Goal: Information Seeking & Learning: Learn about a topic

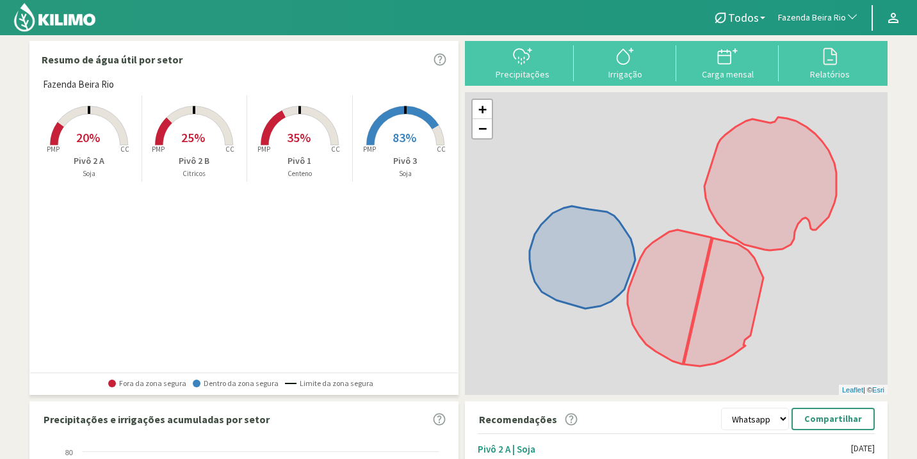
click at [255, 248] on div "Fazenda Beira Rio Created with Highcharts 9.2.2 PMP CC 20% Pivô 2 A Soja Create…" at bounding box center [246, 224] width 421 height 295
click at [401, 152] on rect at bounding box center [405, 146] width 102 height 102
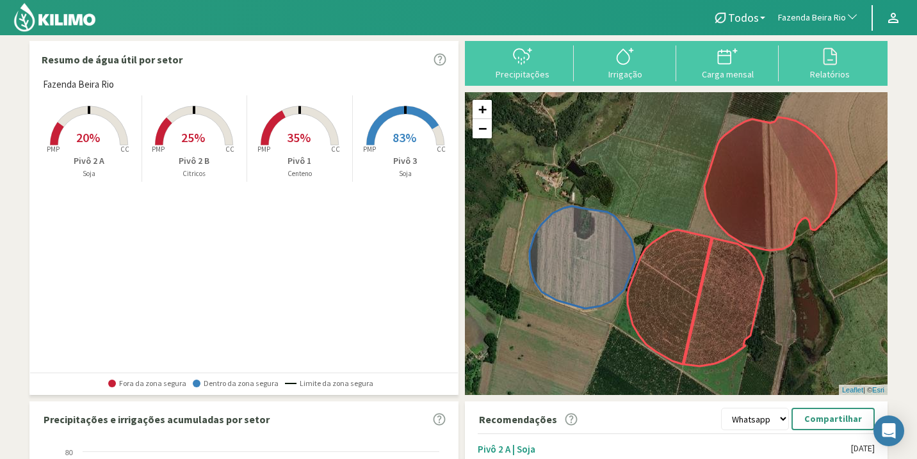
click at [380, 138] on rect at bounding box center [405, 146] width 102 height 102
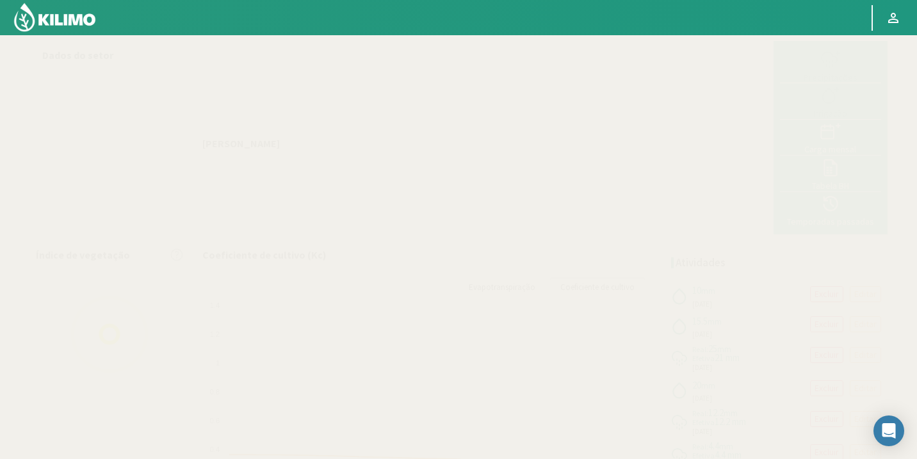
select select "94: Object"
select select "3: Object"
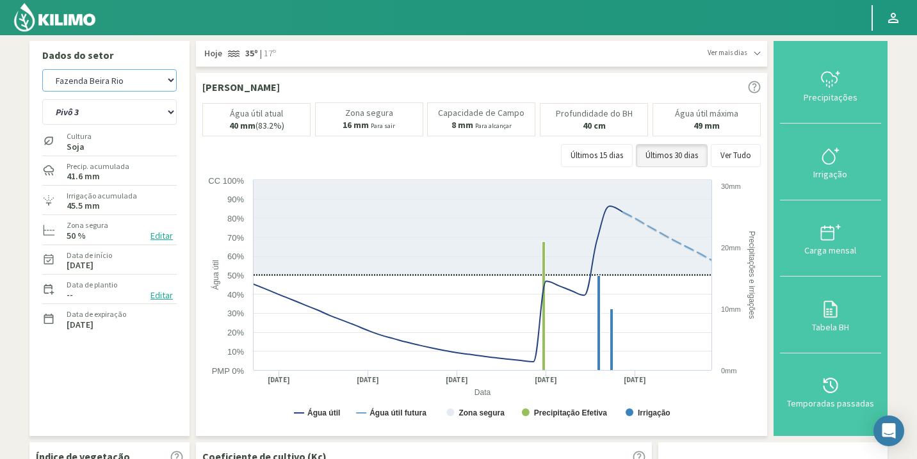
click at [120, 85] on select "Agr. Huertos de Chocalan Agrícola Bakia Agrícola Bakia - IC Agrícola Exser - Ca…" at bounding box center [109, 80] width 134 height 22
click at [42, 69] on select "Agr. Huertos de Chocalan Agrícola Bakia Agrícola Bakia - IC Agrícola Exser - Ca…" at bounding box center [109, 80] width 134 height 22
select select "379: Object"
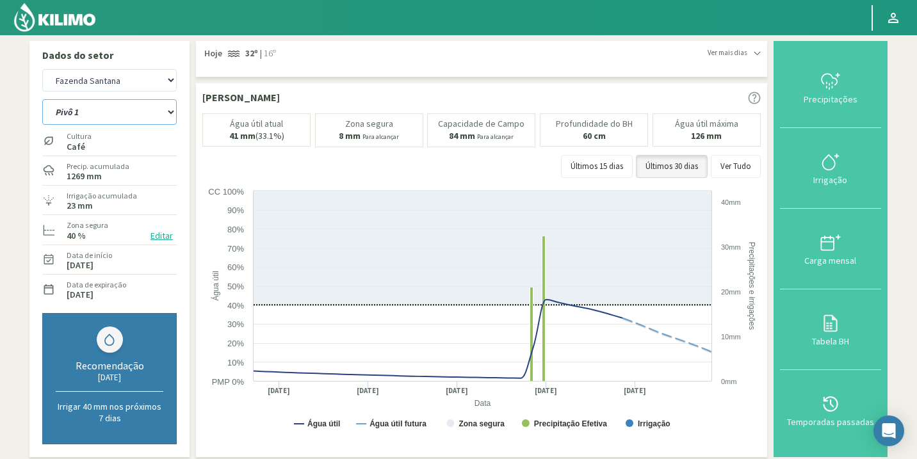
click at [145, 111] on select "Pivô 1 Pivô 2 Pivô 3 Pivô 4 Pivô 5 Talhao 4B Talhão Pedrão" at bounding box center [109, 112] width 134 height 26
click at [42, 99] on select "Pivô 1 Pivô 2 Pivô 3 Pivô 4 Pivô 5 Talhao 4B Talhão Pedrão" at bounding box center [109, 112] width 134 height 26
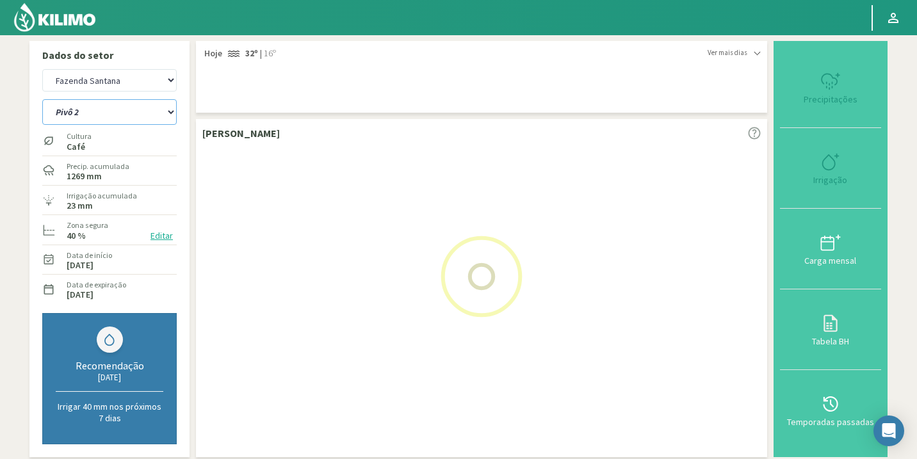
select select "4: Object"
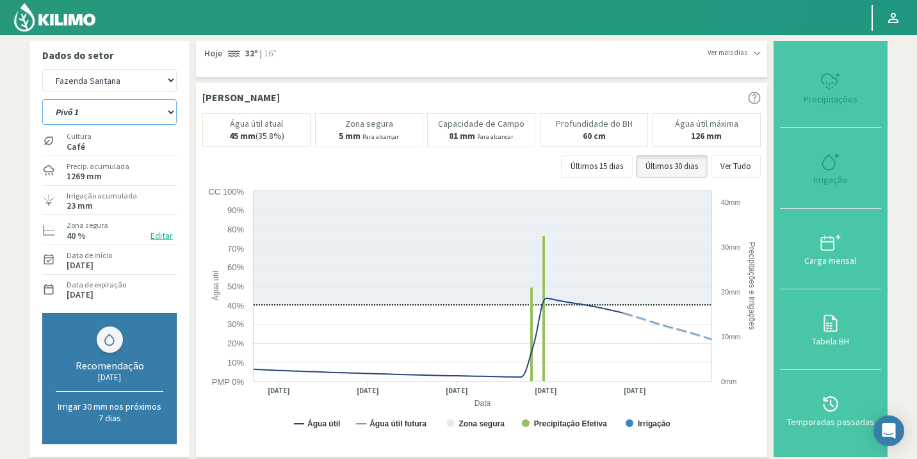
select select "661: Object"
click at [154, 108] on select "Pivô 1 Pivô 2 Pivô 3 Pivô 4 Pivô 5 Talhao 4B Talhão Pedrão" at bounding box center [109, 112] width 134 height 26
click at [42, 99] on select "Pivô 1 Pivô 2 Pivô 3 Pivô 4 Pivô 5 Talhao 4B Talhão Pedrão" at bounding box center [109, 112] width 134 height 26
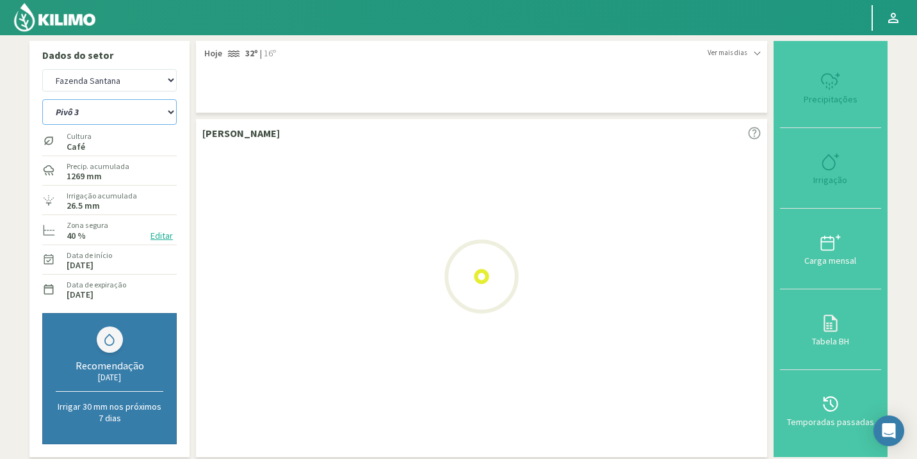
select select "12: Object"
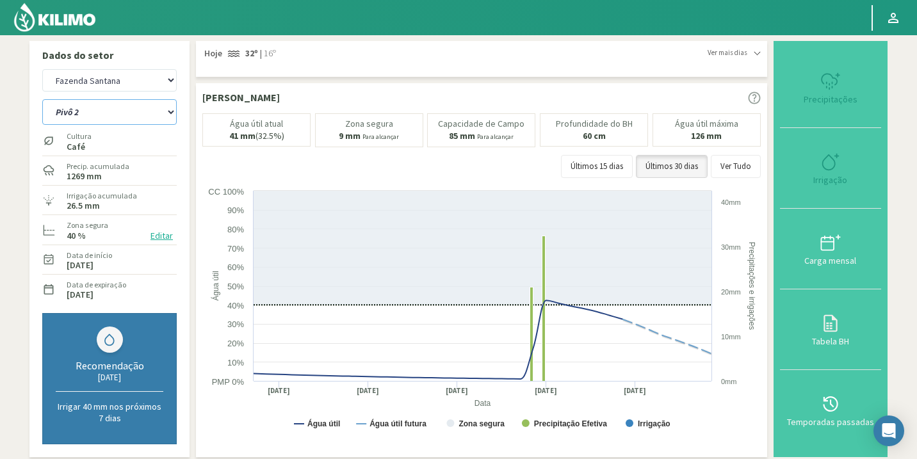
click at [152, 115] on select "Pivô 1 Pivô 2 Pivô 3 Pivô 4 Pivô 5 Talhao 4B Talhão Pedrão" at bounding box center [109, 112] width 134 height 26
select select "943: Object"
click at [42, 99] on select "Pivô 1 Pivô 2 Pivô 3 Pivô 4 Pivô 5 Talhao 4B Talhão Pedrão" at bounding box center [109, 112] width 134 height 26
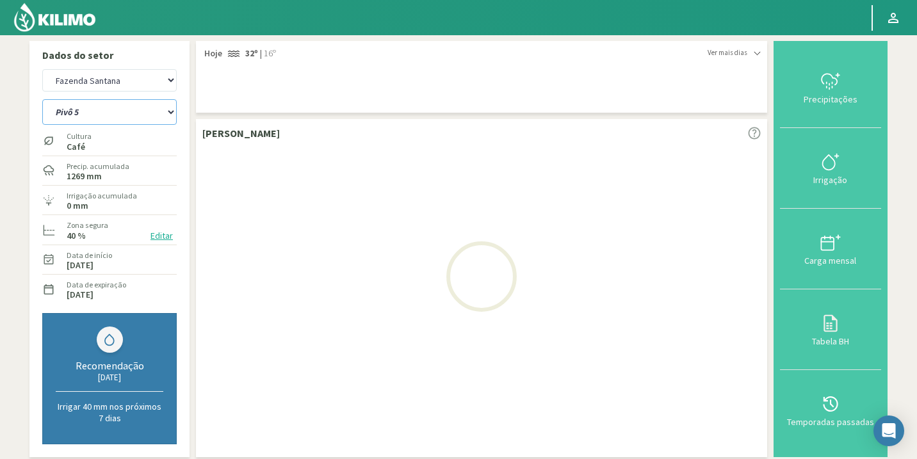
select select "20: Object"
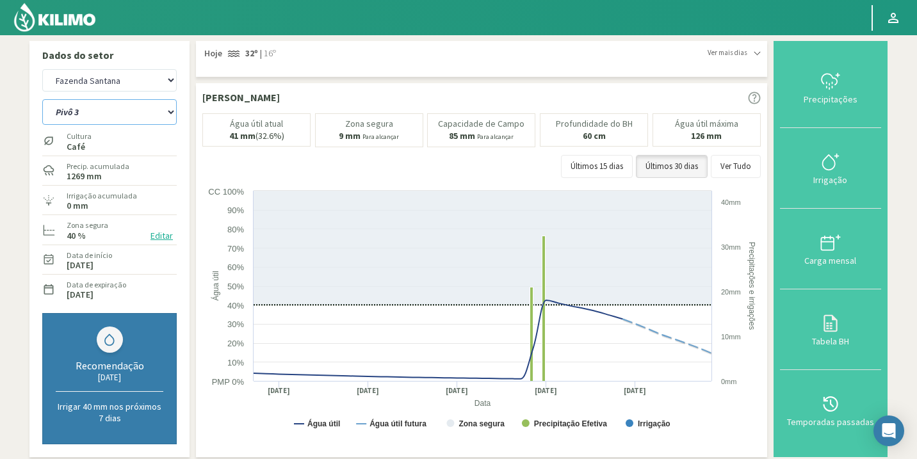
select select "1225: Object"
click at [175, 114] on select "Pivô 1 Pivô 2 Pivô 3 Pivô 4 Pivô 5 Talhao 4B Talhão Pedrão" at bounding box center [109, 112] width 134 height 26
click at [42, 99] on select "Pivô 1 Pivô 2 Pivô 3 Pivô 4 Pivô 5 Talhao 4B Talhão Pedrão" at bounding box center [109, 112] width 134 height 26
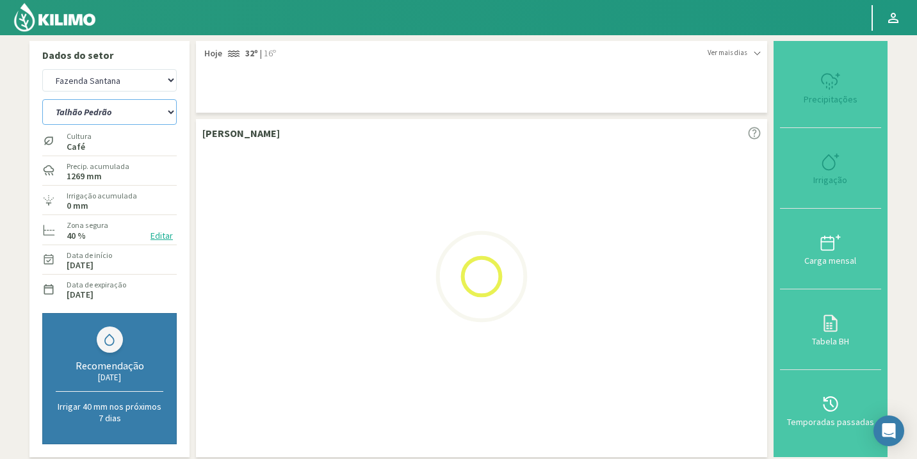
select select "29: Object"
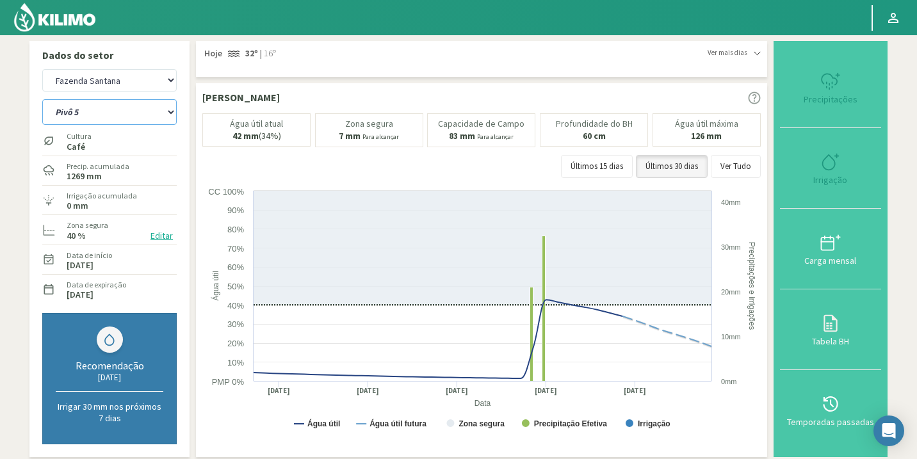
select select "1507: Object"
click at [163, 117] on select "Pivô 1 Pivô 2 Pivô 3 Pivô 4 Pivô 5 Talhao 4B Talhão Pedrão" at bounding box center [109, 112] width 134 height 26
click at [42, 99] on select "Pivô 1 Pivô 2 Pivô 3 Pivô 4 Pivô 5 Talhao 4B Talhão Pedrão" at bounding box center [109, 112] width 134 height 26
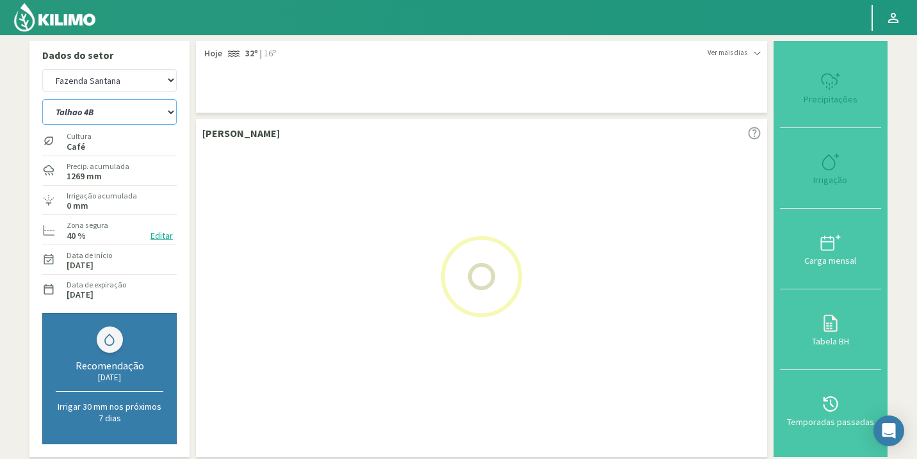
select select "38: Object"
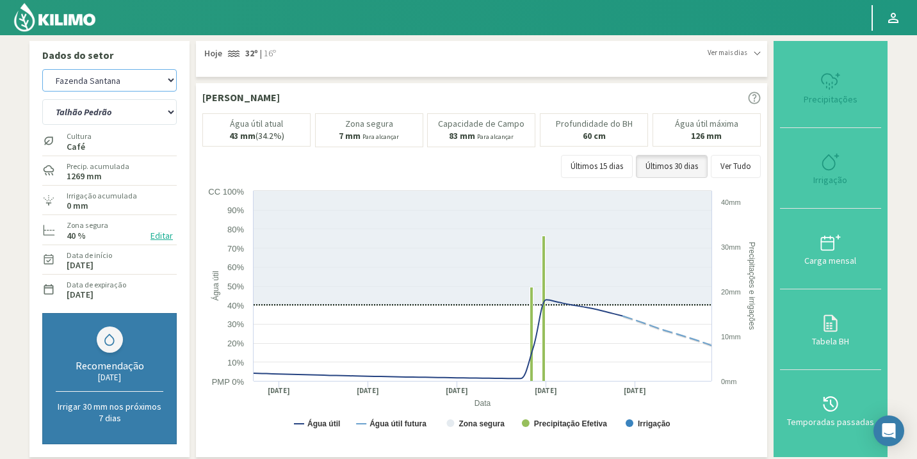
click at [113, 90] on select "Agr. Huertos de Chocalan Agrícola Bakia Agrícola Bakia - IC Agrícola Exser - Ca…" at bounding box center [109, 80] width 134 height 22
select select "1789: Object"
select select "44: Object"
click at [42, 69] on select "Agr. Huertos de Chocalan Agrícola Bakia Agrícola Bakia - IC Agrícola Exser - Ca…" at bounding box center [109, 80] width 134 height 22
select select "2068: Object"
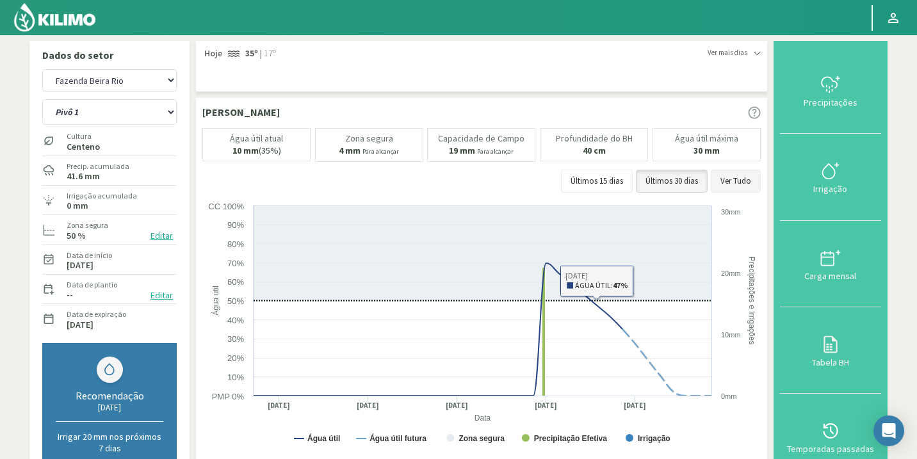
click at [737, 173] on button "Ver Tudo" at bounding box center [736, 181] width 50 height 23
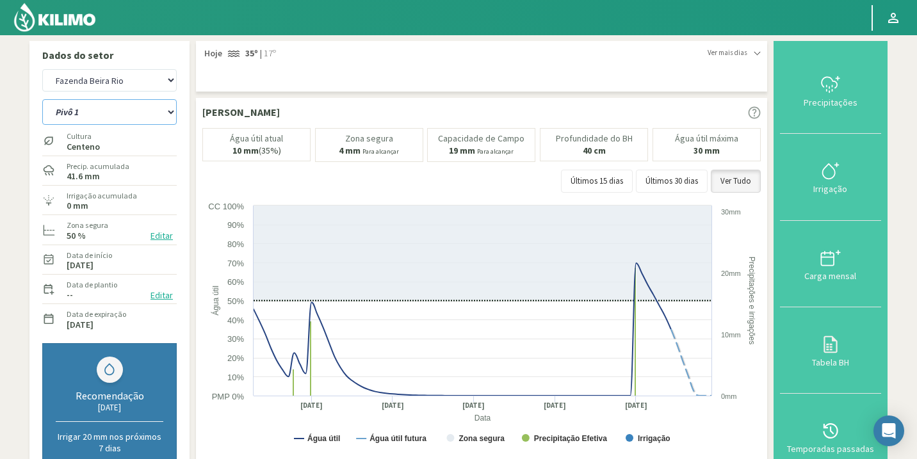
click at [123, 113] on select "Pivô 1 Pivô 2 A Pivô 2 B Pivô 3" at bounding box center [109, 112] width 134 height 26
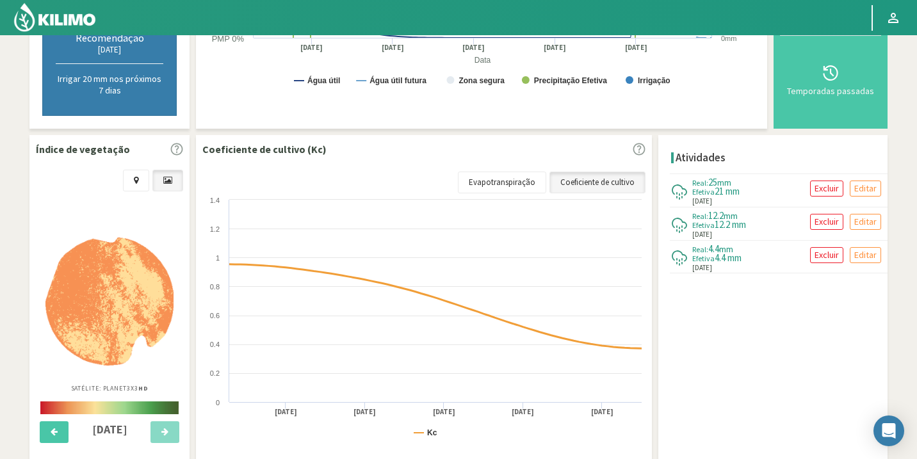
scroll to position [421, 0]
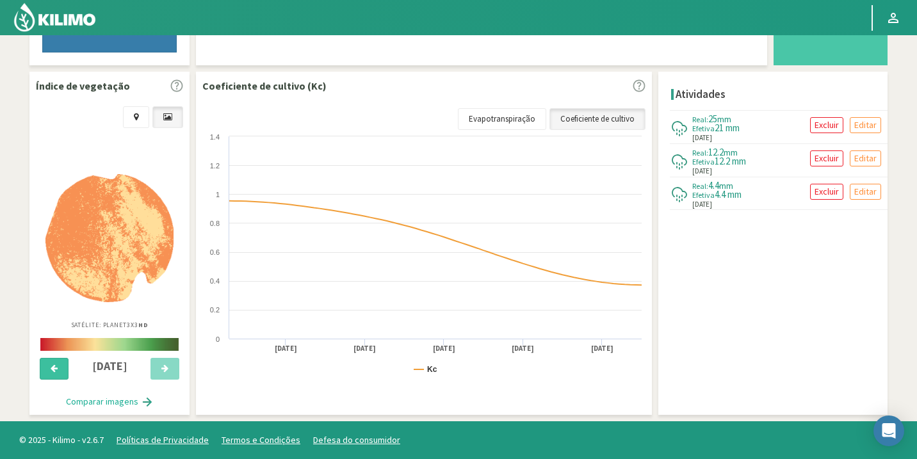
click at [45, 370] on button at bounding box center [54, 369] width 29 height 22
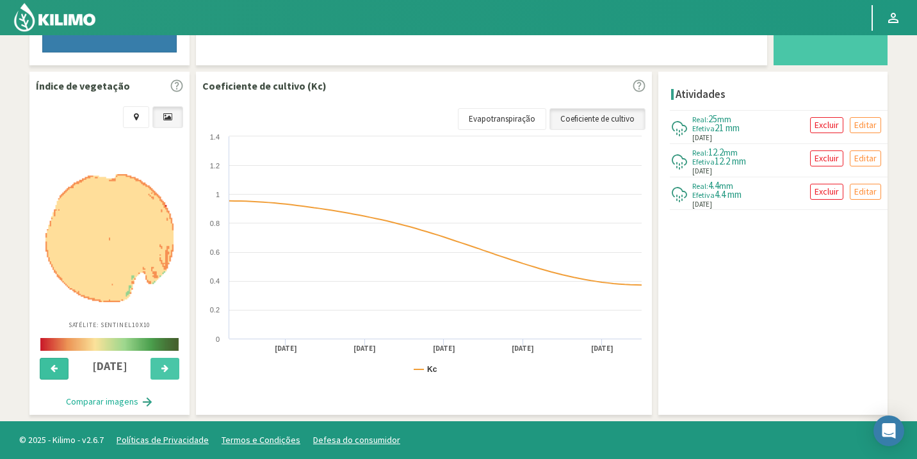
click at [45, 370] on button at bounding box center [54, 369] width 29 height 22
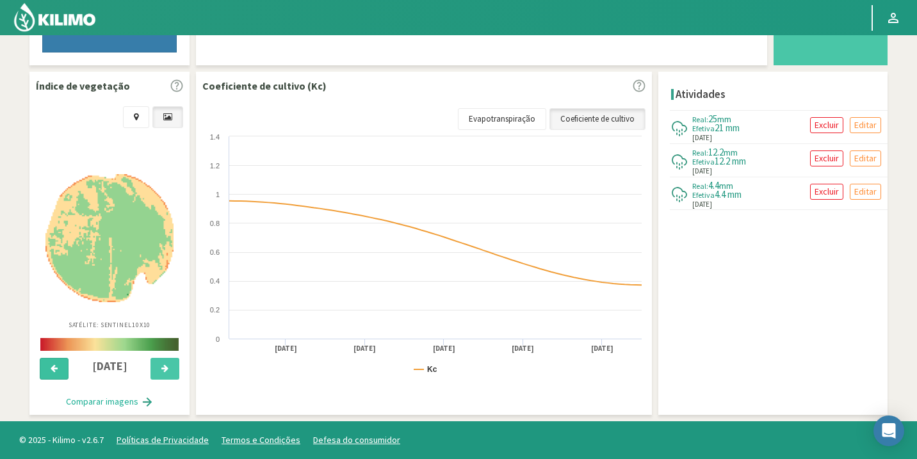
click at [45, 370] on button at bounding box center [54, 369] width 29 height 22
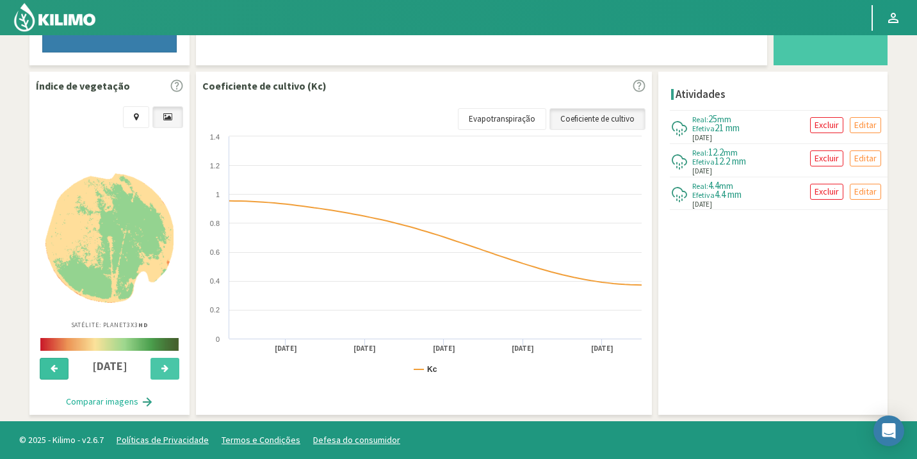
click at [45, 370] on button at bounding box center [54, 369] width 29 height 22
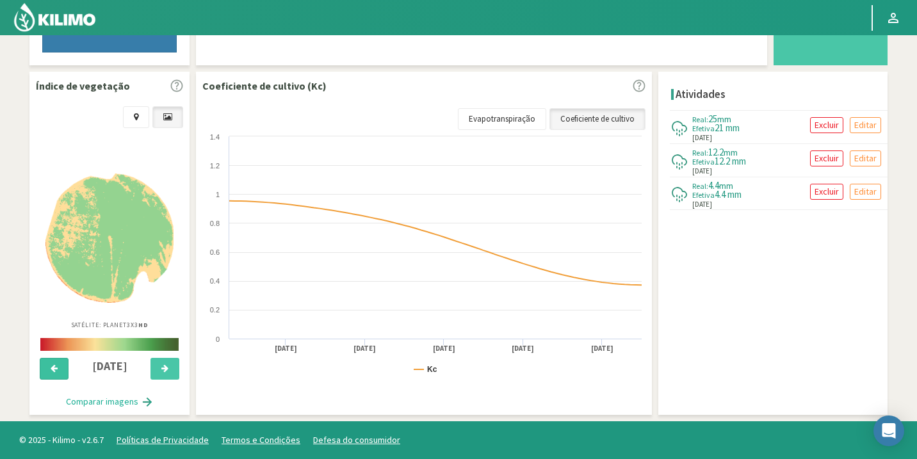
click at [45, 370] on button at bounding box center [54, 369] width 29 height 22
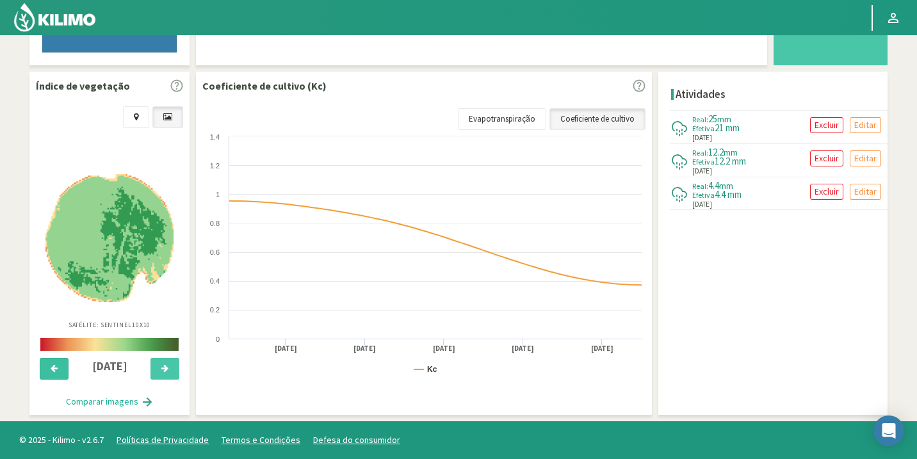
click at [45, 370] on button at bounding box center [54, 369] width 29 height 22
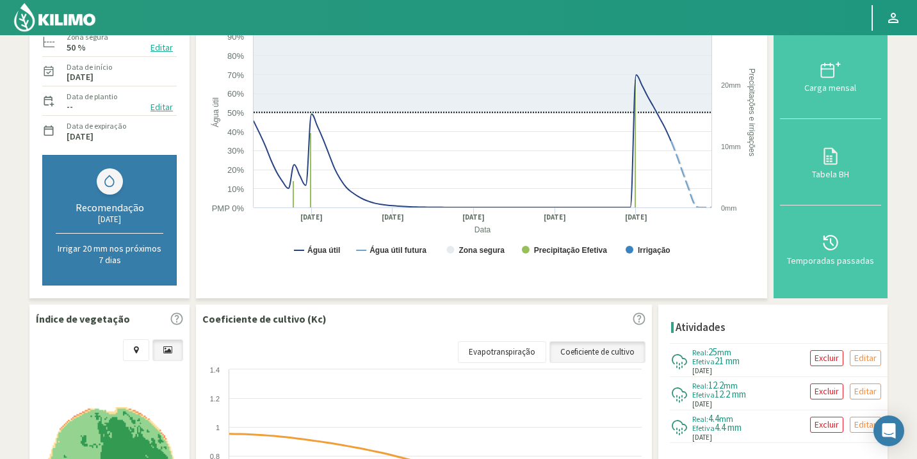
scroll to position [0, 0]
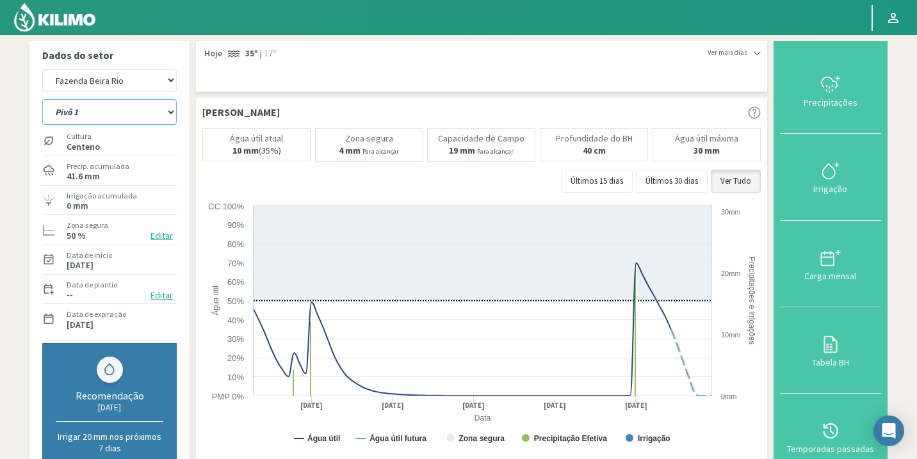
click at [114, 99] on select "Pivô 1 Pivô 2 A Pivô 2 B Pivô 3" at bounding box center [109, 112] width 134 height 26
click at [42, 99] on select "Pivô 1 Pivô 2 A Pivô 2 B Pivô 3" at bounding box center [109, 112] width 134 height 26
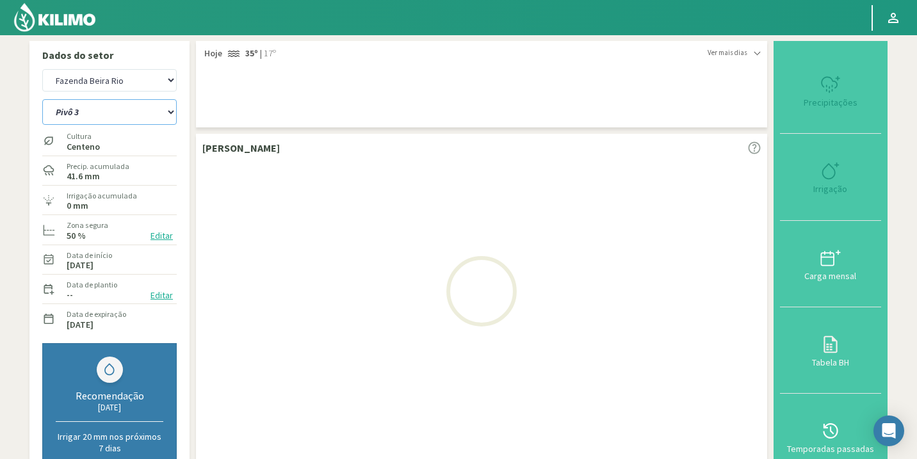
select select "46: Object"
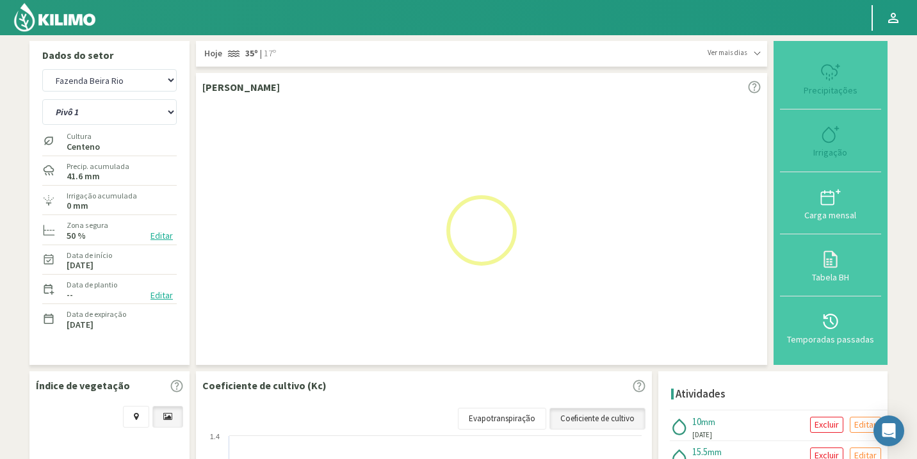
click at [67, 22] on img at bounding box center [55, 17] width 84 height 31
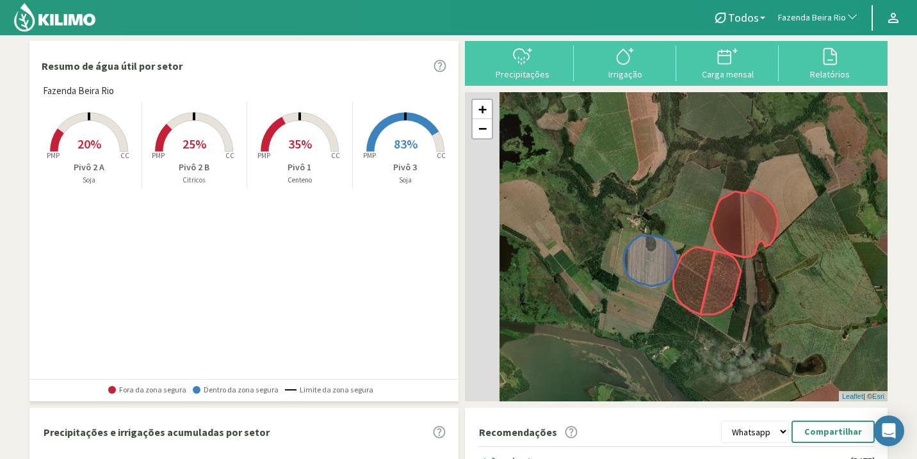
drag, startPoint x: 485, startPoint y: 250, endPoint x: 591, endPoint y: 286, distance: 112.0
click at [591, 286] on div "+ − Leaflet | © Esri" at bounding box center [676, 246] width 423 height 309
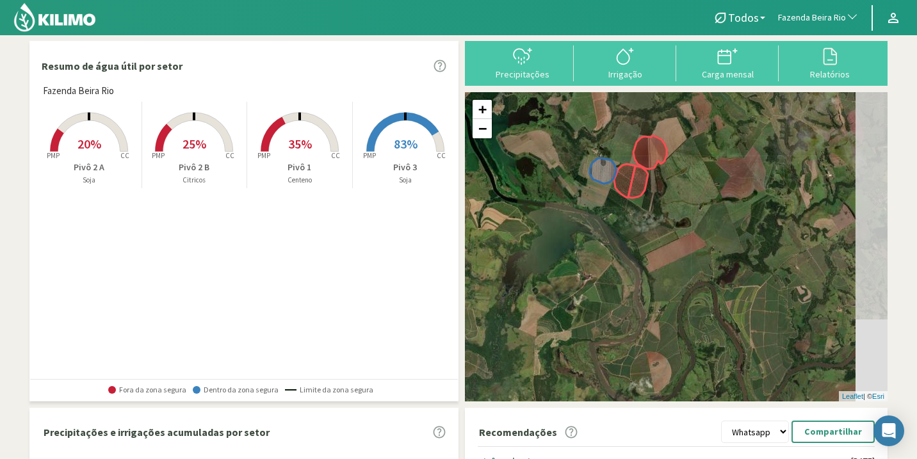
drag, startPoint x: 766, startPoint y: 303, endPoint x: 615, endPoint y: 207, distance: 179.9
click at [615, 207] on div "+ − Leaflet | © Esri" at bounding box center [676, 246] width 423 height 309
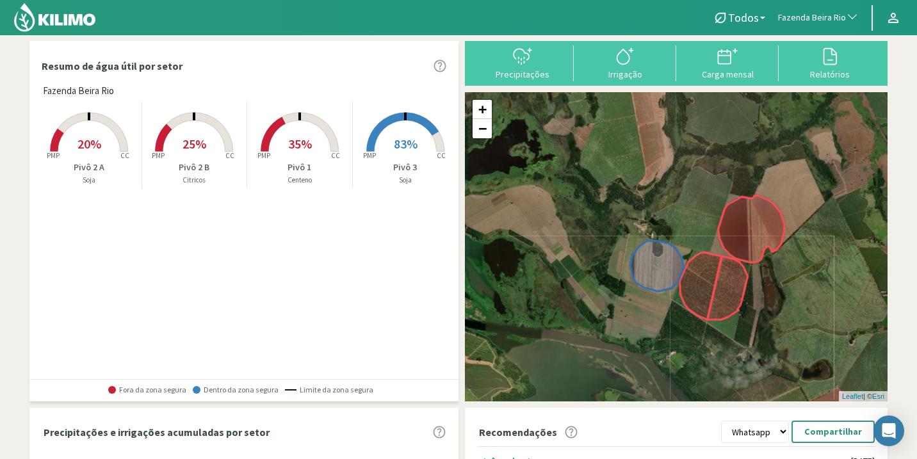
drag, startPoint x: 608, startPoint y: 202, endPoint x: 670, endPoint y: 333, distance: 144.9
click at [670, 333] on div "+ − Leaflet | © Esri" at bounding box center [676, 246] width 423 height 309
